Goal: Transaction & Acquisition: Download file/media

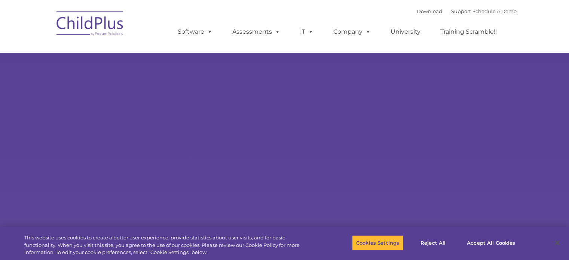
type input ""
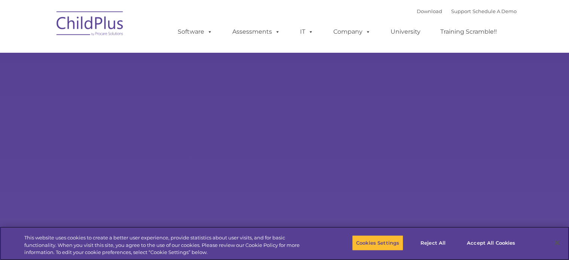
select select "MEDIUM"
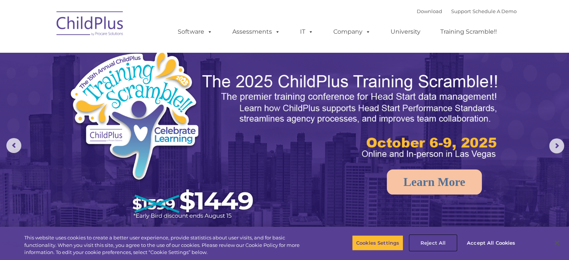
click at [440, 242] on button "Reject All" at bounding box center [433, 243] width 47 height 16
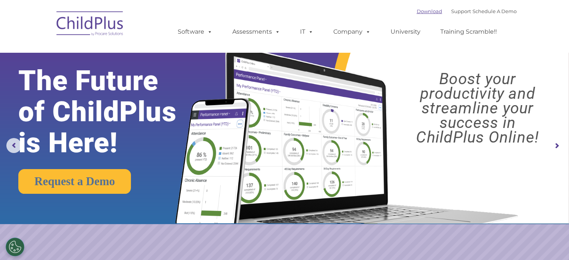
click at [419, 11] on link "Download" at bounding box center [429, 11] width 25 height 6
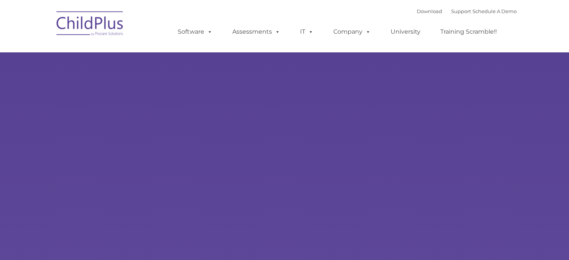
type input ""
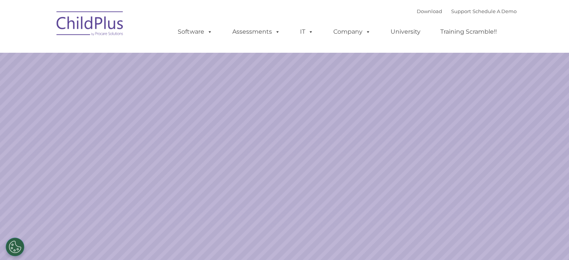
select select "MEDIUM"
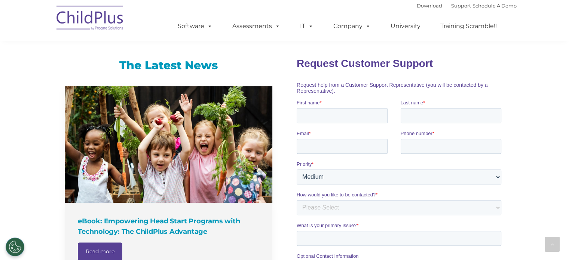
scroll to position [237, 0]
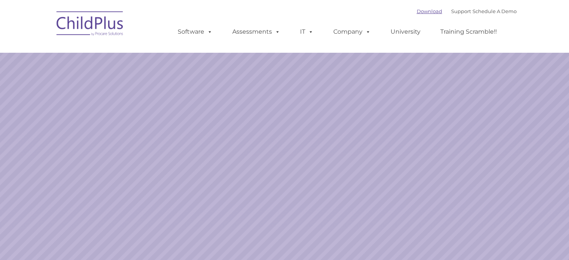
click at [417, 10] on link "Download" at bounding box center [429, 11] width 25 height 6
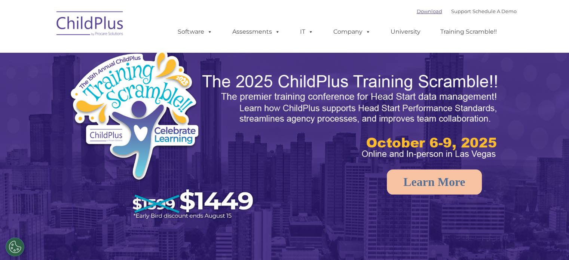
select select "MEDIUM"
